Goal: Task Accomplishment & Management: Use online tool/utility

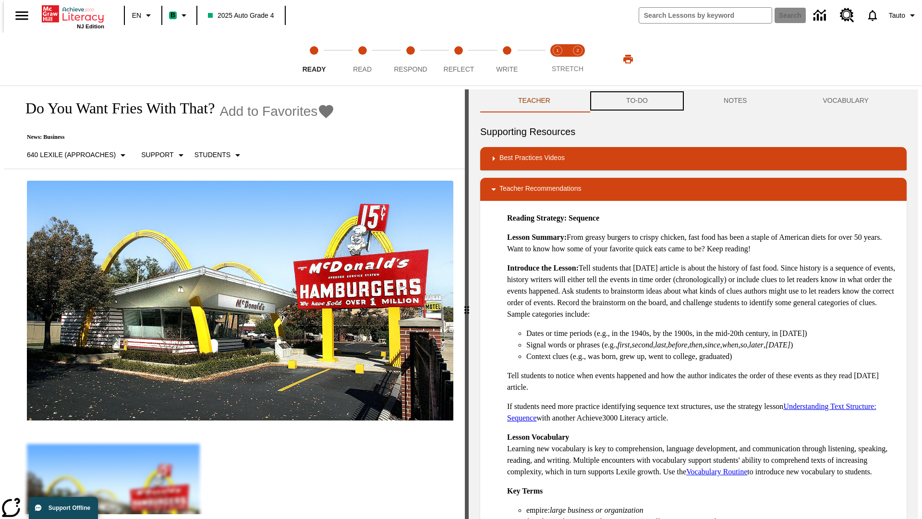
click at [636, 101] on button "TO-DO" at bounding box center [636, 100] width 97 height 23
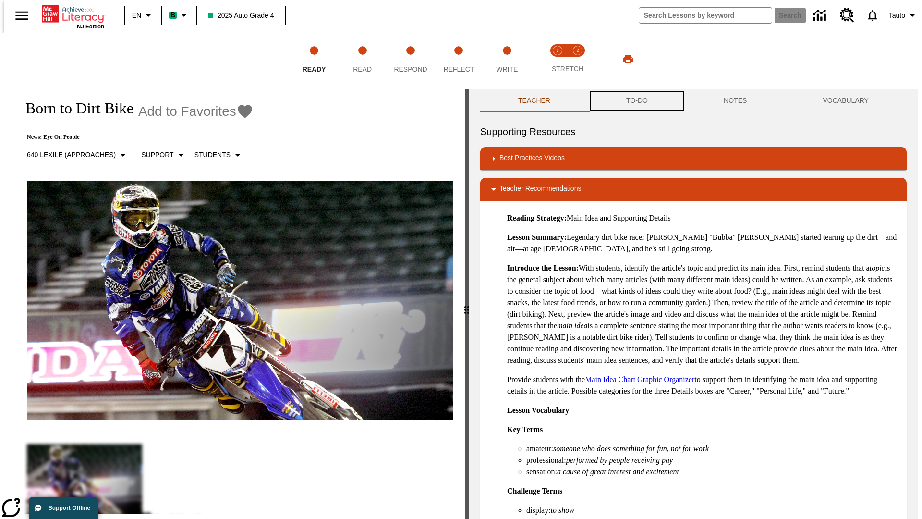
click at [636, 101] on button "TO-DO" at bounding box center [636, 100] width 97 height 23
